Goal: Information Seeking & Learning: Learn about a topic

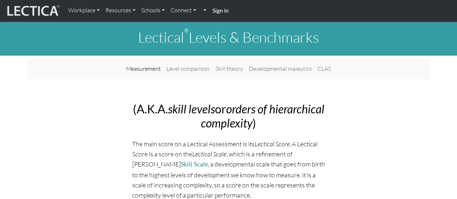
click at [134, 10] on link "Resources" at bounding box center [121, 10] width 36 height 15
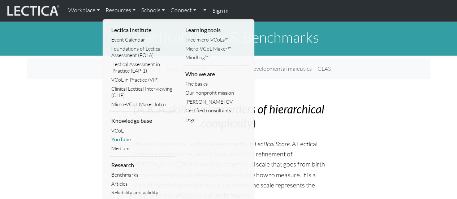
click at [134, 139] on link "YouTube" at bounding box center [141, 139] width 65 height 9
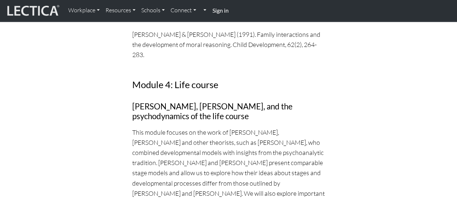
scroll to position [3793, 0]
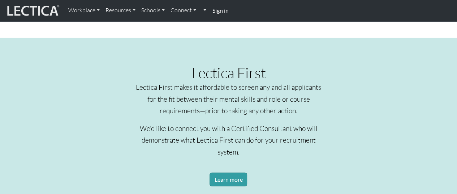
scroll to position [975, 0]
